Goal: Information Seeking & Learning: Learn about a topic

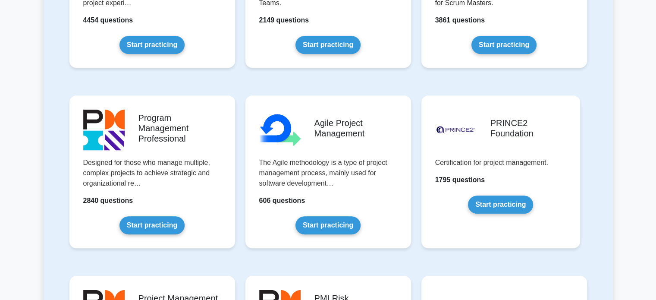
scroll to position [477, 0]
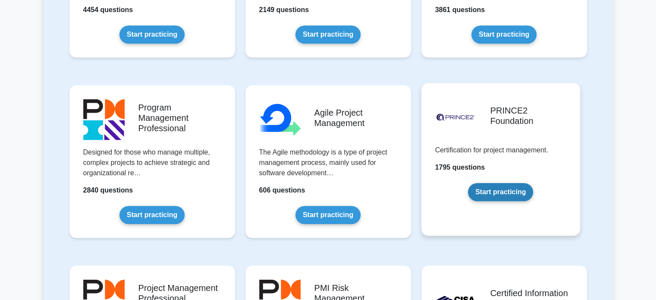
click at [492, 183] on link "Start practicing" at bounding box center [500, 192] width 65 height 18
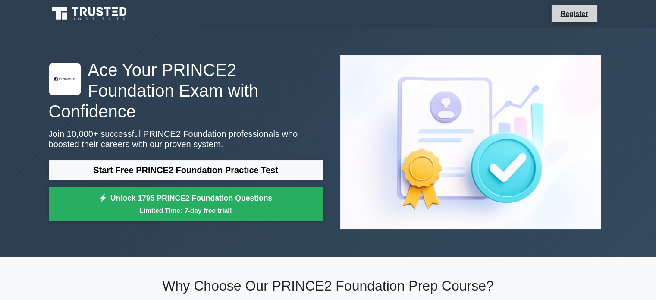
drag, startPoint x: 662, startPoint y: 36, endPoint x: 567, endPoint y: 21, distance: 96.1
click at [567, 21] on li "Register" at bounding box center [574, 14] width 46 height 18
click at [583, 11] on link "Register" at bounding box center [574, 13] width 38 height 11
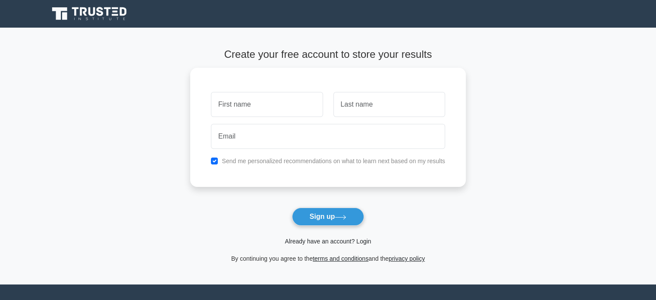
click at [326, 244] on link "Already have an account? Login" at bounding box center [328, 241] width 86 height 7
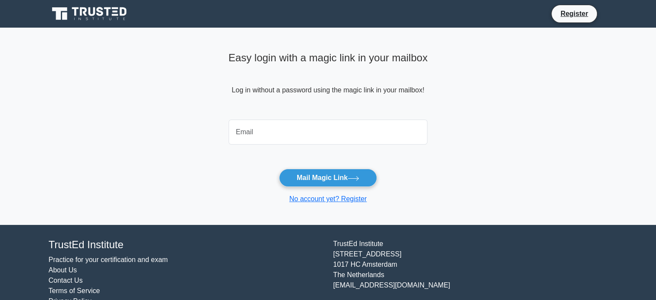
click at [326, 244] on div "TrustEd Institute Practice for your certification and exam About Us Contact Us …" at bounding box center [186, 273] width 285 height 68
drag, startPoint x: 344, startPoint y: 117, endPoint x: 353, endPoint y: 129, distance: 14.7
click at [353, 129] on form "Mail Magic Link No account yet? Register" at bounding box center [328, 160] width 199 height 88
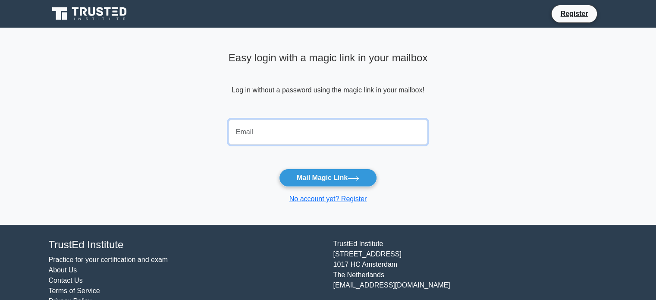
click at [353, 129] on input "email" at bounding box center [328, 131] width 199 height 25
type input "tohbidjoabel@gmail.com"
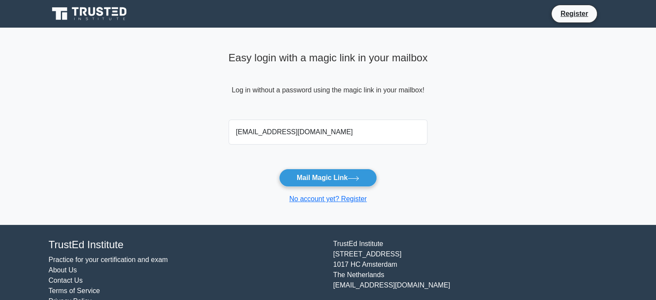
click at [361, 188] on form "tohbidjoabel@gmail.com Mail Magic Link No account yet? Register" at bounding box center [328, 160] width 199 height 88
type textarea "Register"
click at [361, 188] on form "tohbidjoabel@gmail.com Mail Magic Link No account yet? Register" at bounding box center [328, 160] width 199 height 88
click at [355, 181] on button "Mail Magic Link" at bounding box center [328, 178] width 98 height 18
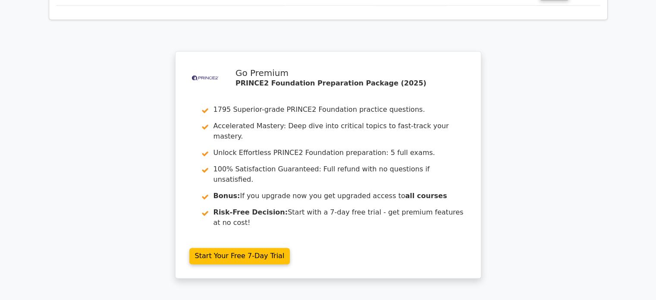
scroll to position [1262, 0]
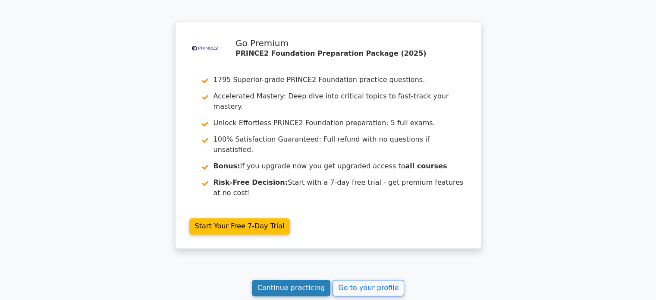
click at [304, 280] on link "Continue practicing" at bounding box center [291, 288] width 79 height 16
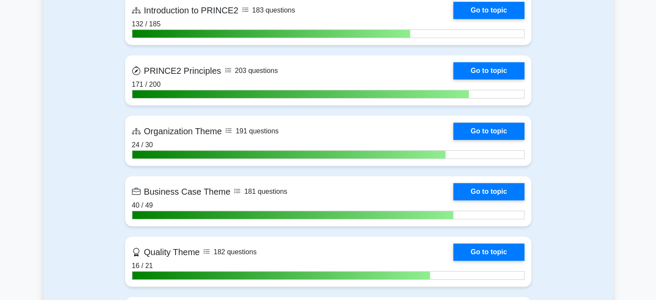
scroll to position [694, 0]
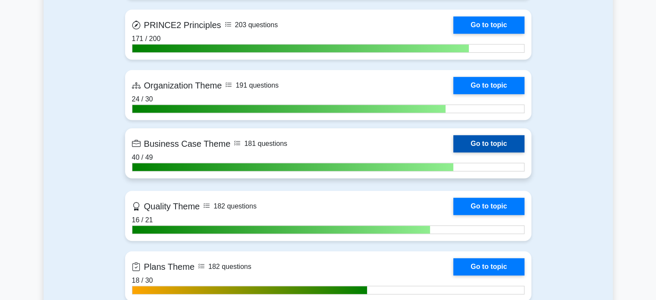
click at [506, 143] on link "Go to topic" at bounding box center [488, 143] width 71 height 17
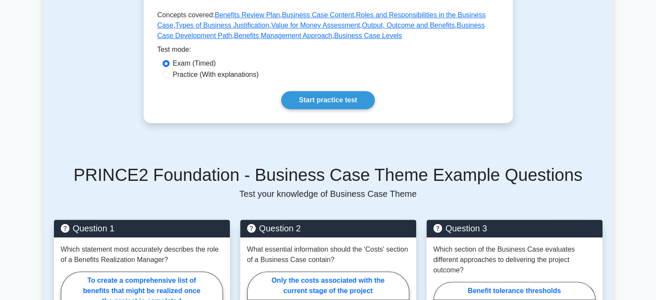
scroll to position [230, 0]
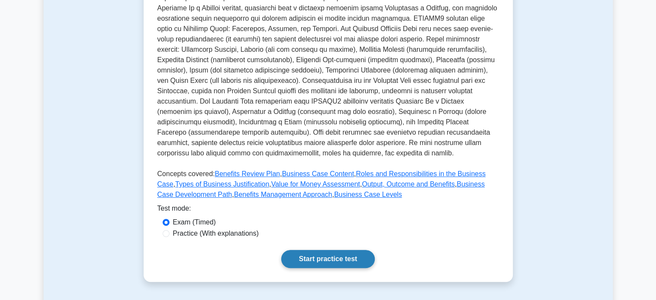
click at [353, 259] on link "Start practice test" at bounding box center [328, 259] width 94 height 18
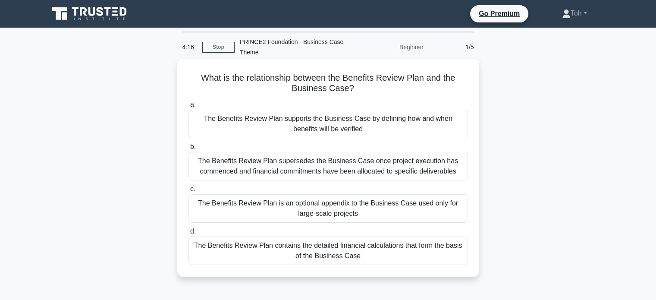
click at [447, 122] on div "The Benefits Review Plan supports the Business Case by defining how and when be…" at bounding box center [329, 124] width 280 height 28
click at [189, 107] on input "a. The Benefits Review Plan supports the Business Case by defining how and when…" at bounding box center [189, 105] width 0 height 6
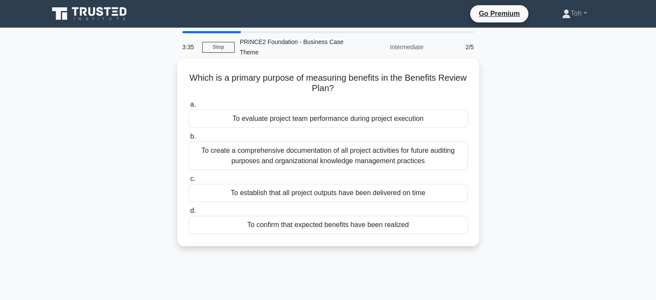
click at [379, 227] on div "To confirm that expected benefits have been realized" at bounding box center [329, 225] width 280 height 18
click at [189, 214] on input "d. To confirm that expected benefits have been realized" at bounding box center [189, 211] width 0 height 6
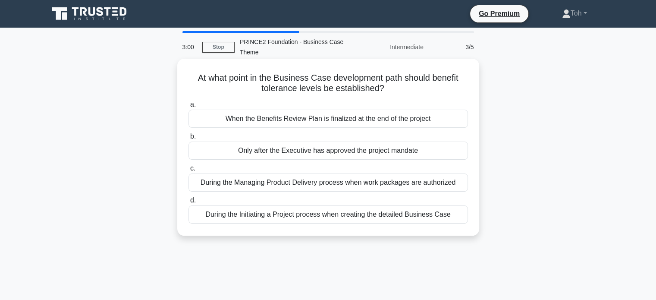
click at [385, 215] on div "During the Initiating a Project process when creating the detailed Business Case" at bounding box center [329, 214] width 280 height 18
click at [189, 203] on input "d. During the Initiating a Project process when creating the detailed Business …" at bounding box center [189, 201] width 0 height 6
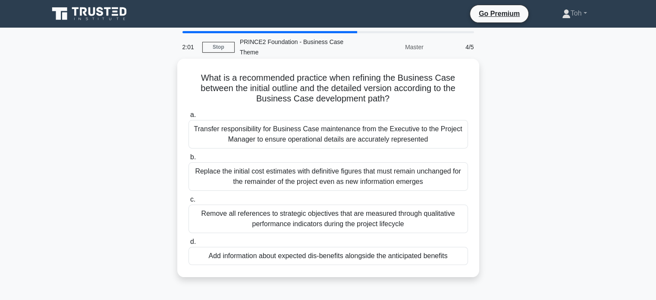
click at [427, 139] on div "Transfer responsibility for Business Case maintenance from the Executive to the…" at bounding box center [329, 134] width 280 height 28
click at [189, 118] on input "a. Transfer responsibility for Business Case maintenance from the Executive to …" at bounding box center [189, 115] width 0 height 6
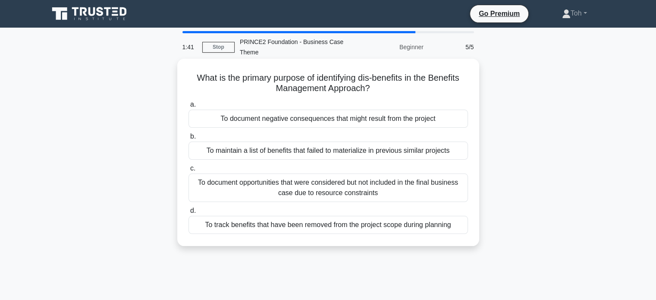
click at [418, 123] on div "To document negative consequences that might result from the project" at bounding box center [329, 119] width 280 height 18
click at [189, 107] on input "a. To document negative consequences that might result from the project" at bounding box center [189, 105] width 0 height 6
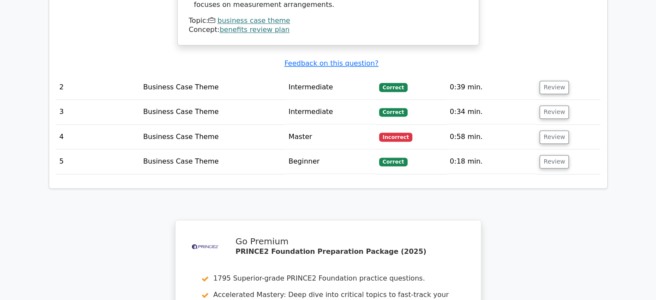
scroll to position [1070, 0]
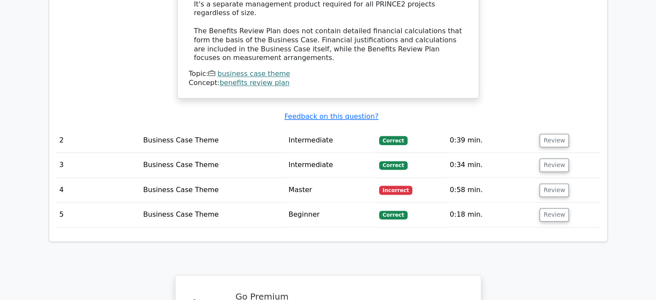
drag, startPoint x: 0, startPoint y: 0, endPoint x: 418, endPoint y: 123, distance: 435.4
click at [418, 178] on td "Incorrect" at bounding box center [411, 190] width 71 height 25
click at [554, 183] on button "Review" at bounding box center [554, 189] width 29 height 13
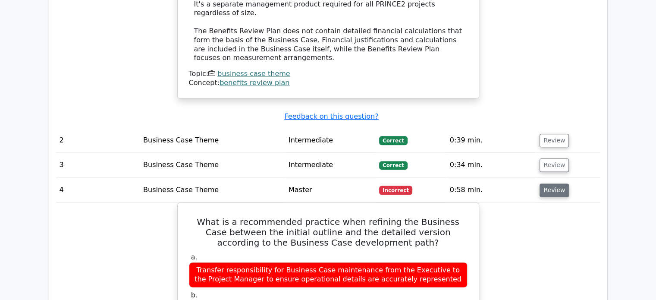
click at [554, 183] on button "Review" at bounding box center [554, 189] width 29 height 13
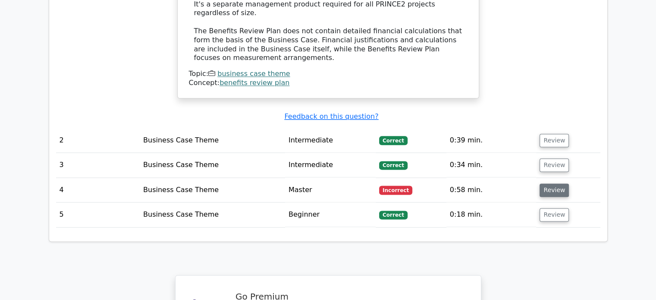
click at [554, 183] on button "Review" at bounding box center [554, 189] width 29 height 13
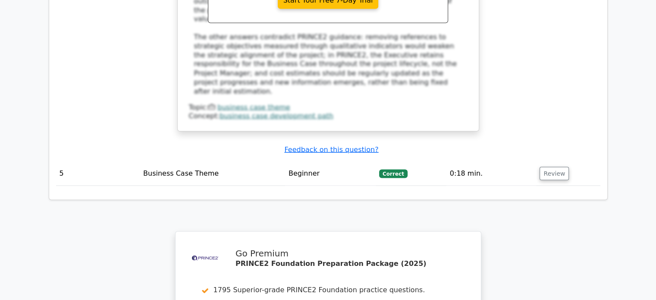
scroll to position [1789, 0]
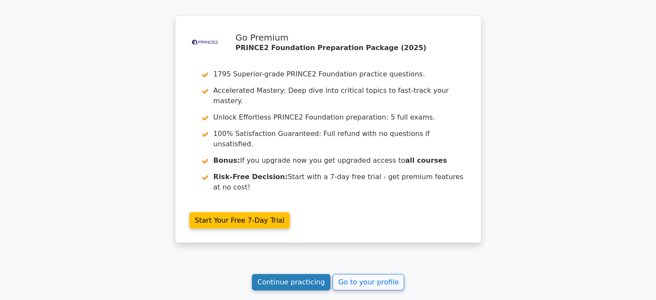
click at [293, 274] on link "Continue practicing" at bounding box center [291, 282] width 79 height 16
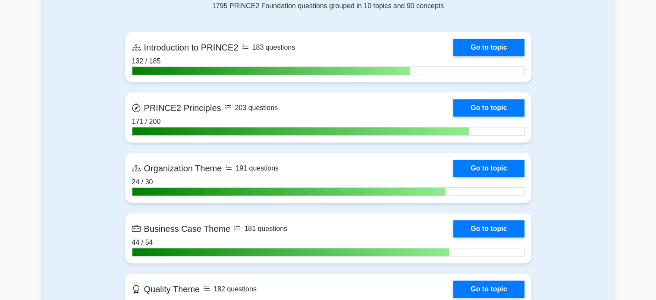
scroll to position [614, 0]
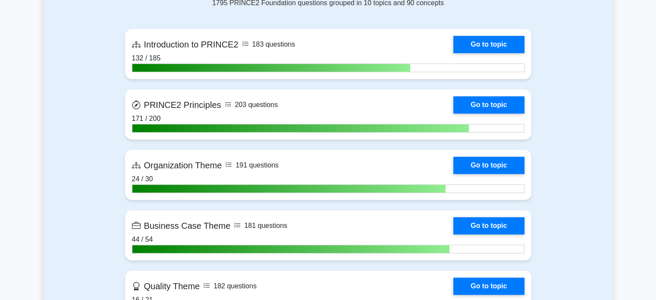
drag, startPoint x: 662, startPoint y: 31, endPoint x: 662, endPoint y: 106, distance: 75.1
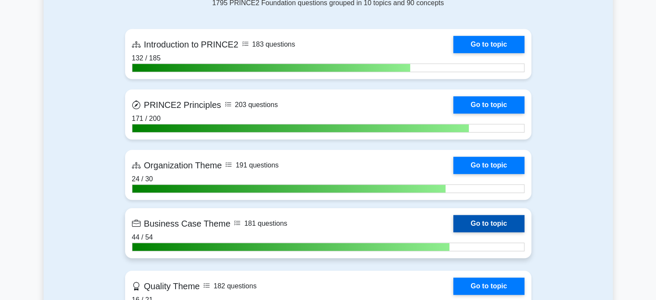
click at [485, 224] on link "Go to topic" at bounding box center [488, 223] width 71 height 17
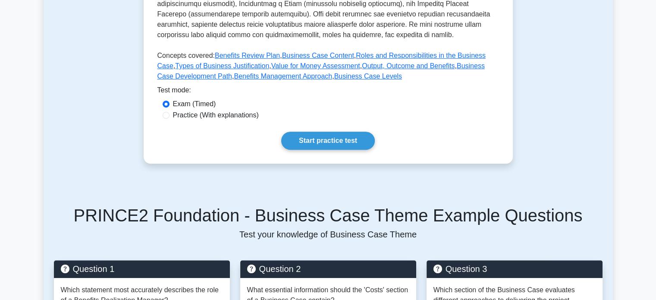
scroll to position [361, 0]
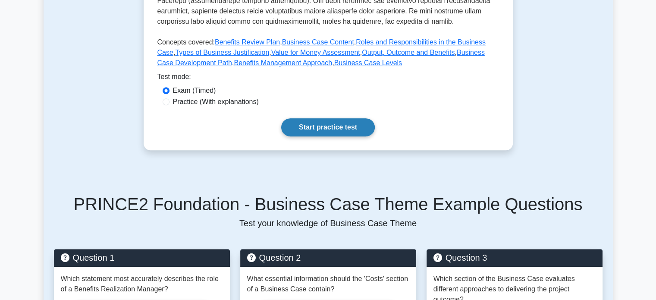
click at [345, 124] on link "Start practice test" at bounding box center [328, 127] width 94 height 18
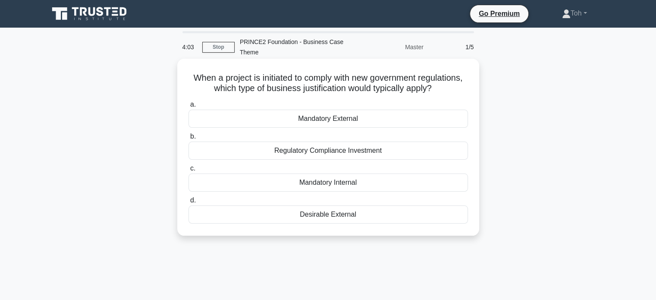
click at [401, 148] on div "Regulatory Compliance Investment" at bounding box center [329, 150] width 280 height 18
click at [189, 139] on input "b. Regulatory Compliance Investment" at bounding box center [189, 137] width 0 height 6
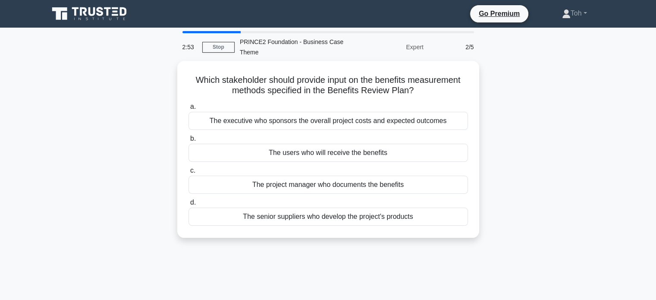
click at [401, 148] on div "The users who will receive the benefits" at bounding box center [329, 153] width 280 height 18
click at [189, 141] on input "b. The users who will receive the benefits" at bounding box center [189, 139] width 0 height 6
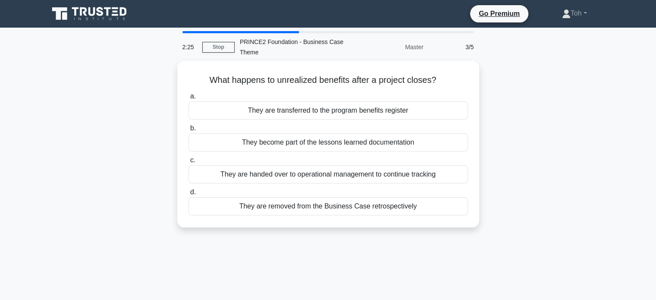
click at [401, 148] on div "They become part of the lessons learned documentation" at bounding box center [329, 142] width 280 height 18
click at [189, 131] on input "b. They become part of the lessons learned documentation" at bounding box center [189, 129] width 0 height 6
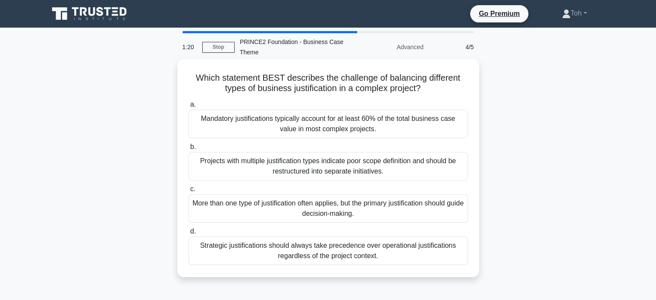
click at [389, 158] on div "Projects with multiple justification types indicate poor scope definition and s…" at bounding box center [329, 166] width 280 height 28
click at [189, 150] on input "b. Projects with multiple justification types indicate poor scope definition an…" at bounding box center [189, 147] width 0 height 6
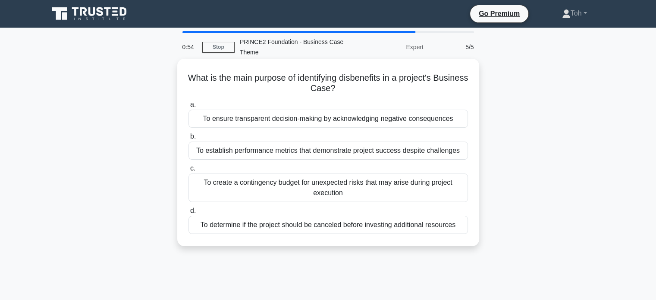
click at [347, 118] on div "To ensure transparent decision-making by acknowledging negative consequences" at bounding box center [329, 119] width 280 height 18
click at [189, 107] on input "a. To ensure transparent decision-making by acknowledging negative consequences" at bounding box center [189, 105] width 0 height 6
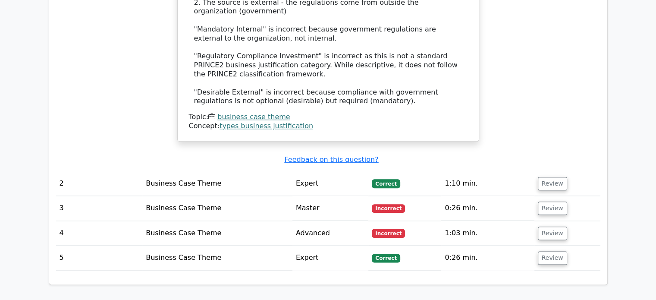
scroll to position [998, 0]
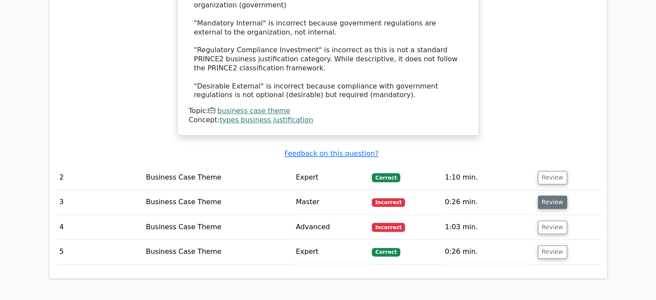
click at [547, 195] on button "Review" at bounding box center [552, 201] width 29 height 13
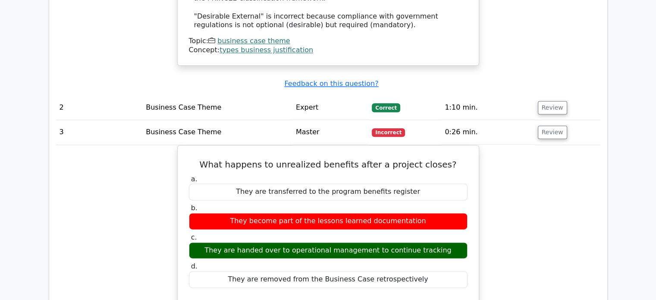
scroll to position [1075, 0]
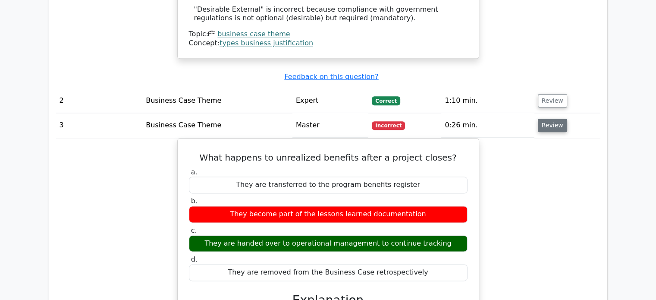
click at [552, 119] on button "Review" at bounding box center [552, 125] width 29 height 13
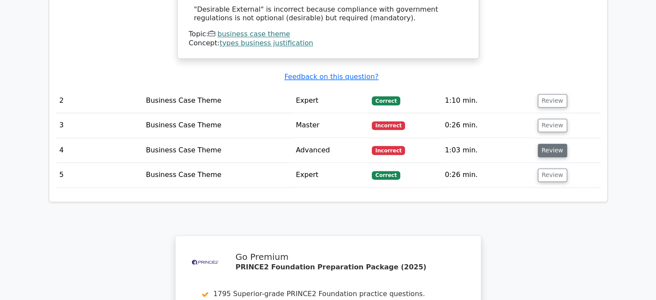
click at [545, 144] on button "Review" at bounding box center [552, 150] width 29 height 13
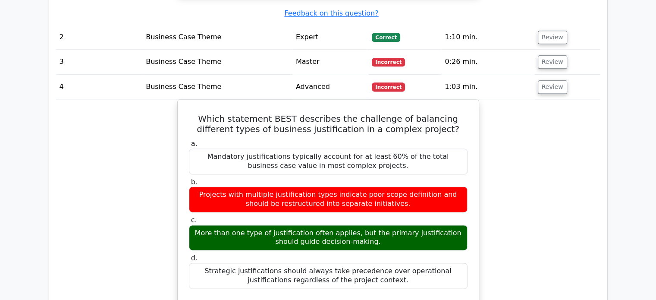
scroll to position [1805, 0]
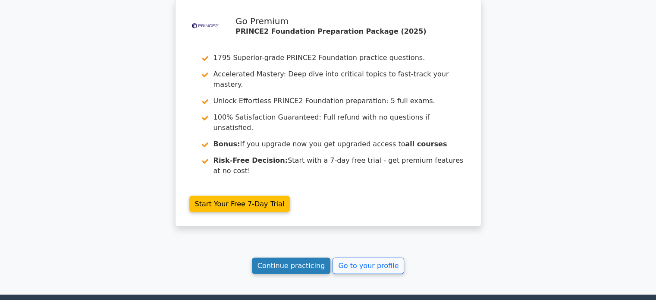
click at [310, 258] on link "Continue practicing" at bounding box center [291, 266] width 79 height 16
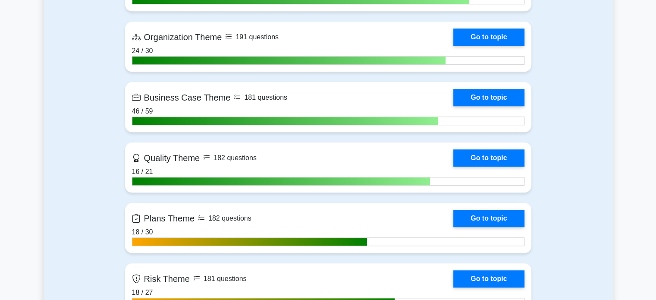
scroll to position [676, 0]
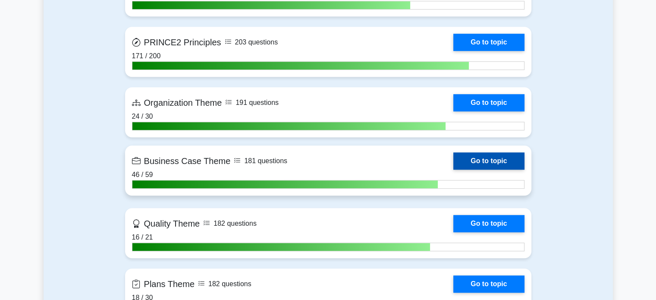
click at [495, 158] on link "Go to topic" at bounding box center [488, 160] width 71 height 17
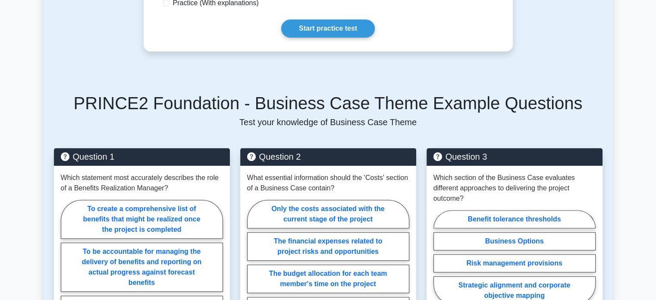
scroll to position [446, 0]
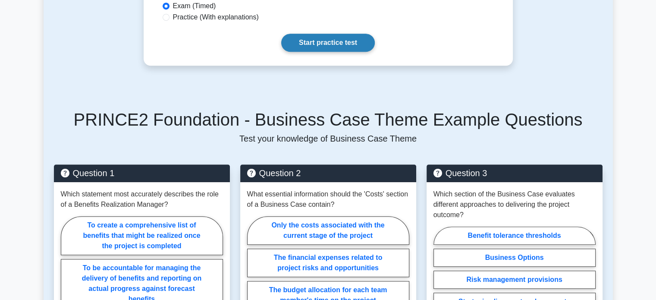
click at [350, 41] on link "Start practice test" at bounding box center [328, 43] width 94 height 18
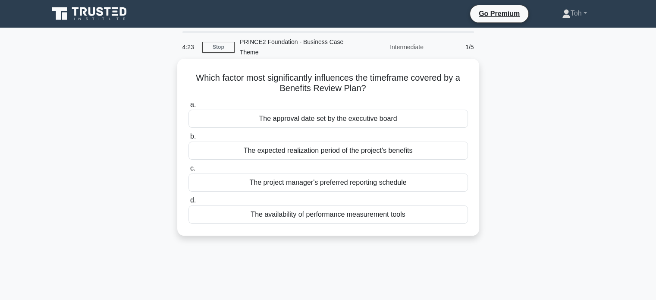
click at [280, 148] on div "The expected realization period of the project's benefits" at bounding box center [329, 150] width 280 height 18
click at [189, 139] on input "b. The expected realization period of the project's benefits" at bounding box center [189, 137] width 0 height 6
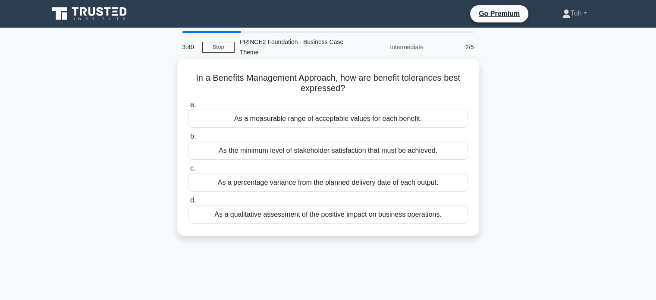
click at [336, 115] on div "As a measurable range of acceptable values for each benefit." at bounding box center [329, 119] width 280 height 18
click at [189, 107] on input "a. As a measurable range of acceptable values for each benefit." at bounding box center [189, 105] width 0 height 6
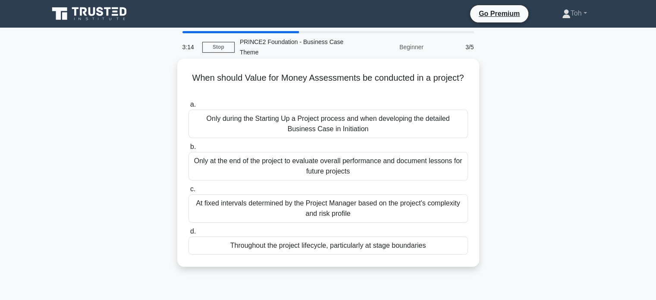
click at [369, 129] on div "Only during the Starting Up a Project process and when developing the detailed …" at bounding box center [329, 124] width 280 height 28
click at [189, 107] on input "a. Only during the Starting Up a Project process and when developing the detail…" at bounding box center [189, 105] width 0 height 6
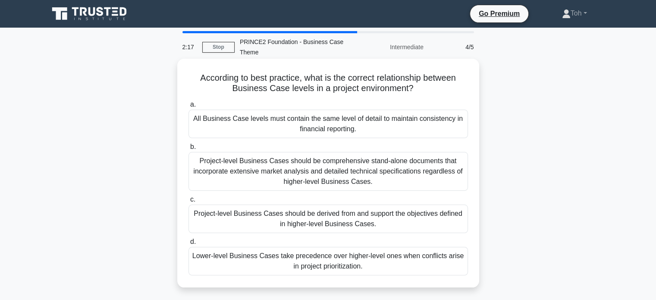
click at [353, 214] on div "Project-level Business Cases should be derived from and support the objectives …" at bounding box center [329, 218] width 280 height 28
click at [189, 202] on input "c. Project-level Business Cases should be derived from and support the objectiv…" at bounding box center [189, 200] width 0 height 6
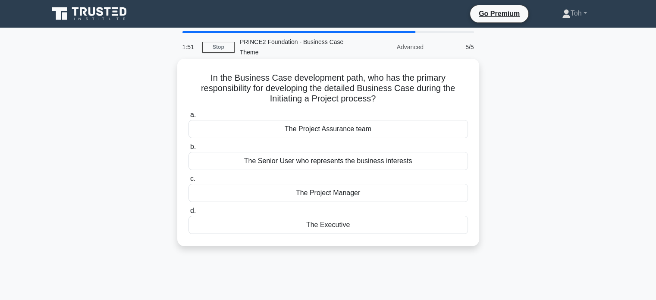
click at [367, 196] on div "The Project Manager" at bounding box center [329, 193] width 280 height 18
click at [189, 182] on input "c. The Project Manager" at bounding box center [189, 179] width 0 height 6
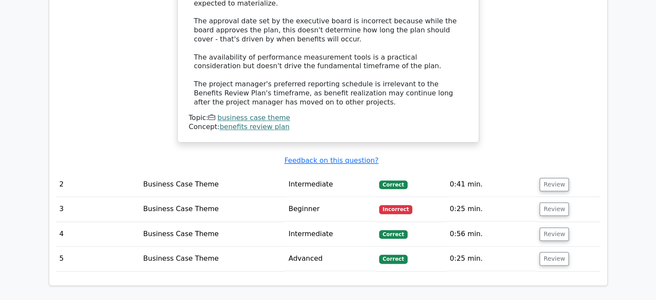
scroll to position [1023, 0]
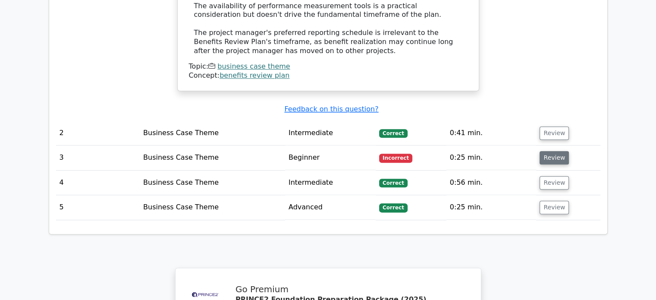
click at [549, 151] on button "Review" at bounding box center [554, 157] width 29 height 13
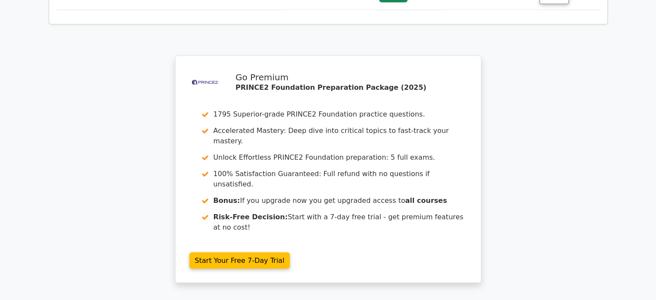
scroll to position [1777, 0]
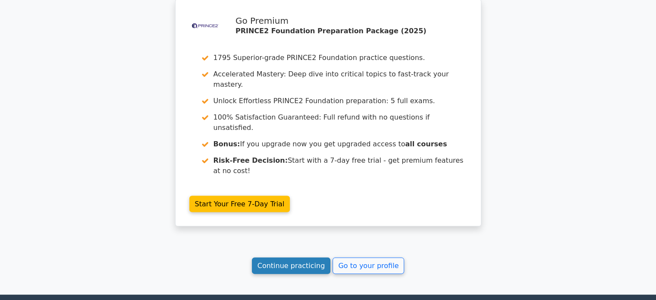
click at [308, 258] on link "Continue practicing" at bounding box center [291, 266] width 79 height 16
